Goal: Task Accomplishment & Management: Use online tool/utility

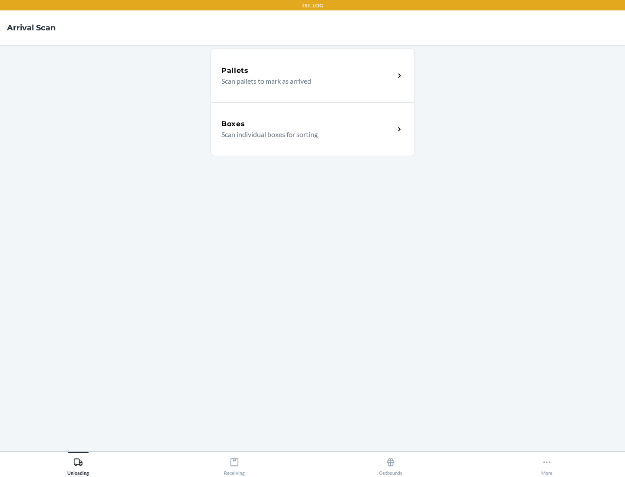
click at [308, 124] on div "Boxes" at bounding box center [307, 124] width 173 height 10
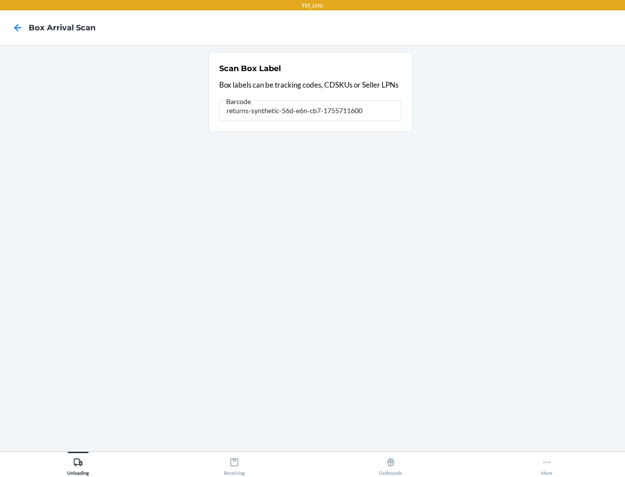
type input "returns-synthetic-56d-e6n-cb7-1755711600"
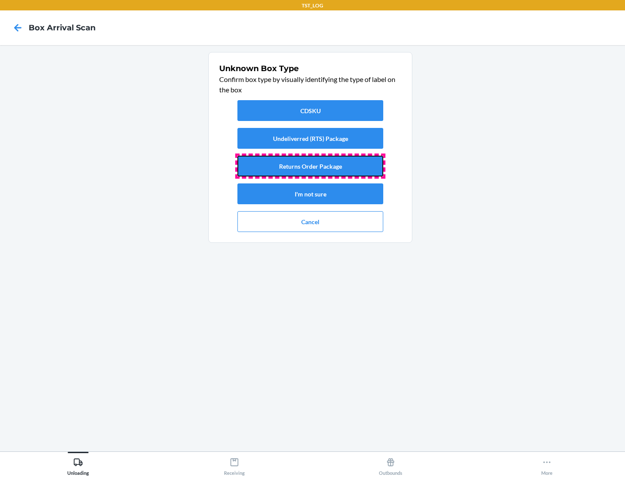
click at [310, 166] on button "Returns Order Package" at bounding box center [310, 166] width 146 height 21
